Goal: Communication & Community: Answer question/provide support

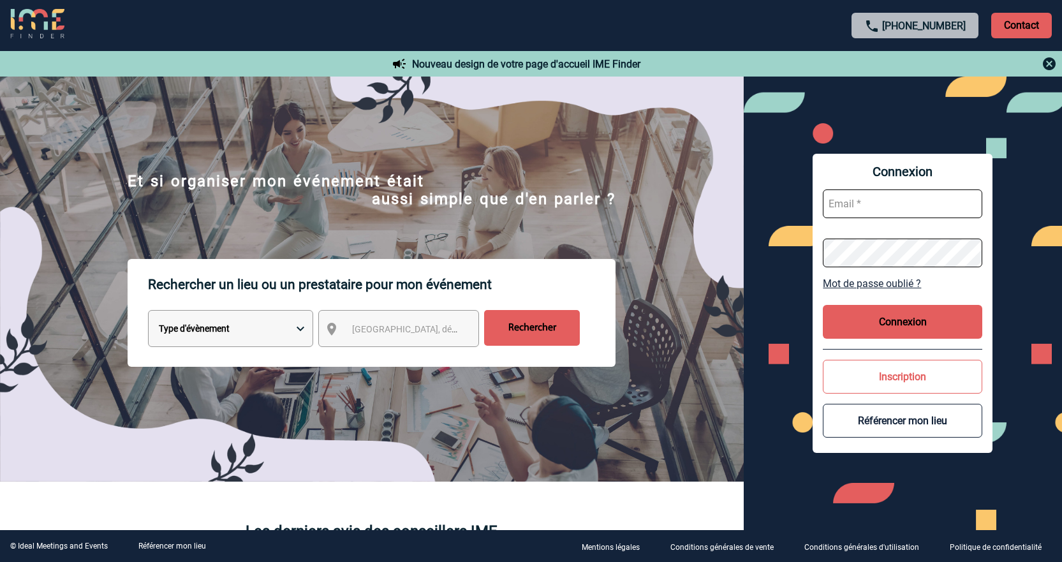
type input "jnetobogalho@ime-groupe.com"
click at [946, 323] on button "Connexion" at bounding box center [902, 322] width 159 height 34
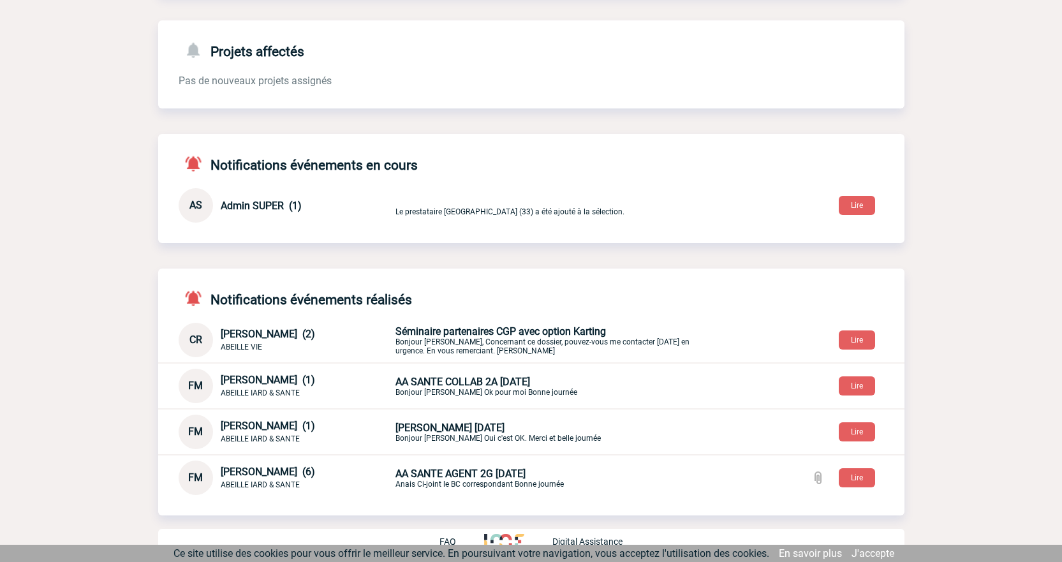
scroll to position [214, 0]
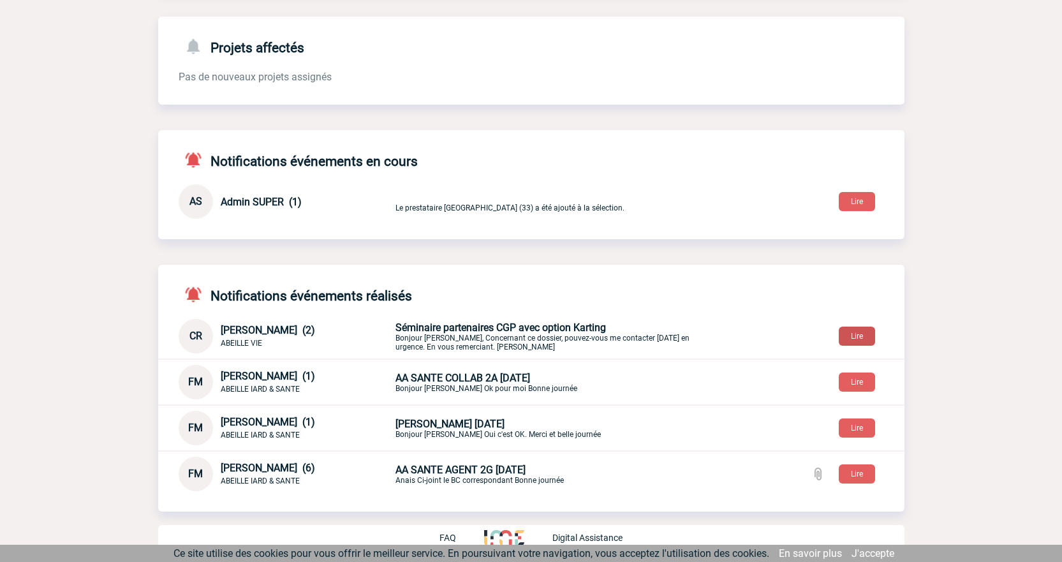
click at [844, 336] on button "Lire" at bounding box center [857, 336] width 36 height 19
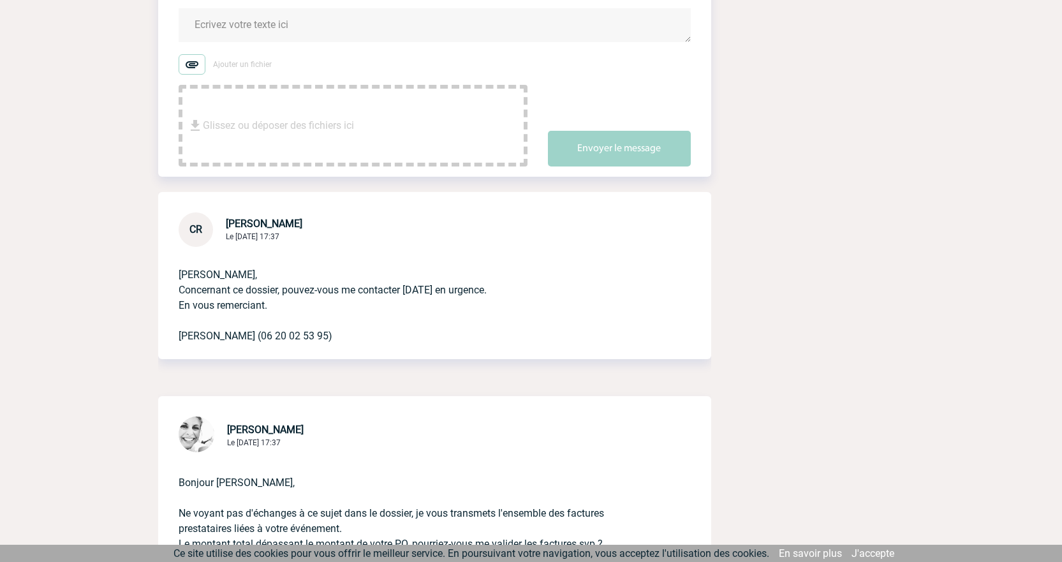
scroll to position [234, 0]
